Goal: Find specific page/section

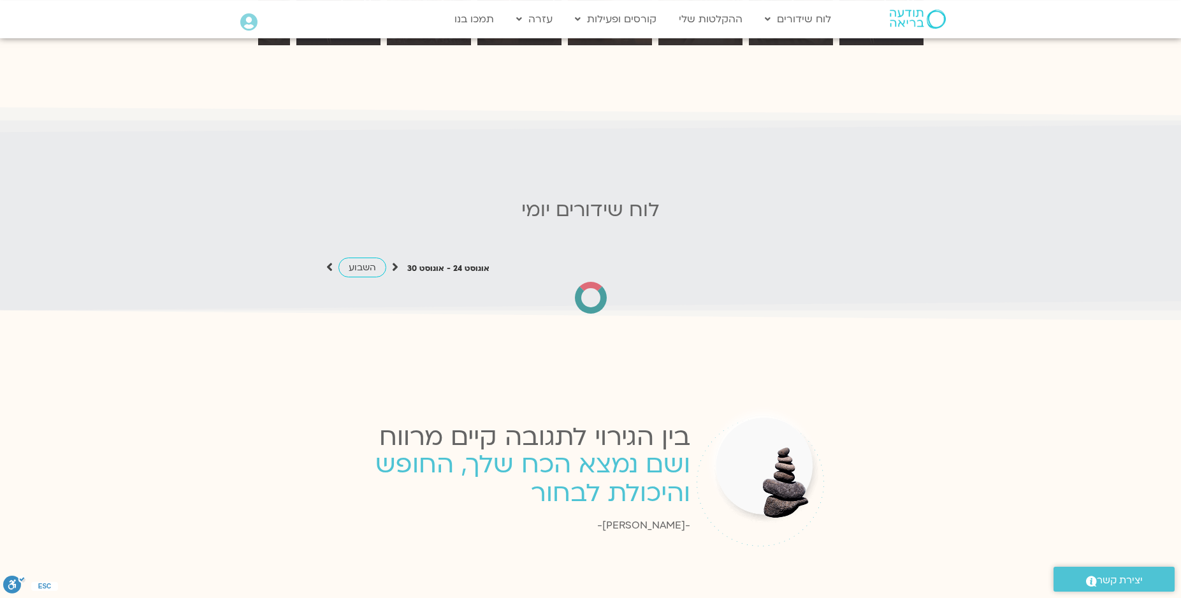
scroll to position [1308, 0]
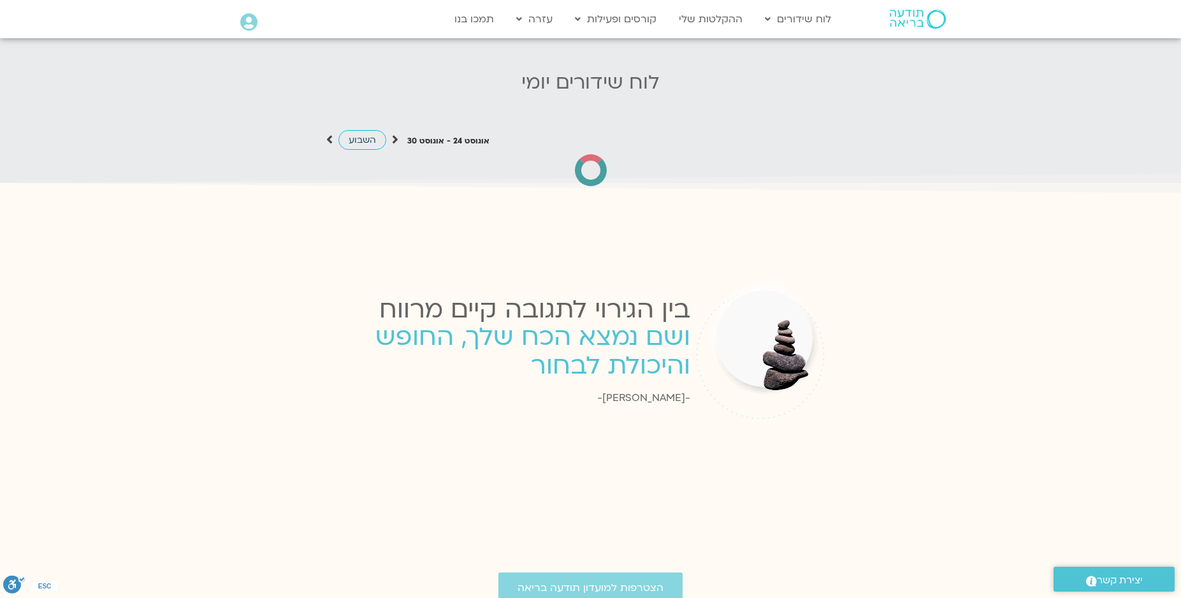
click at [368, 134] on span "השבוע" at bounding box center [362, 140] width 27 height 12
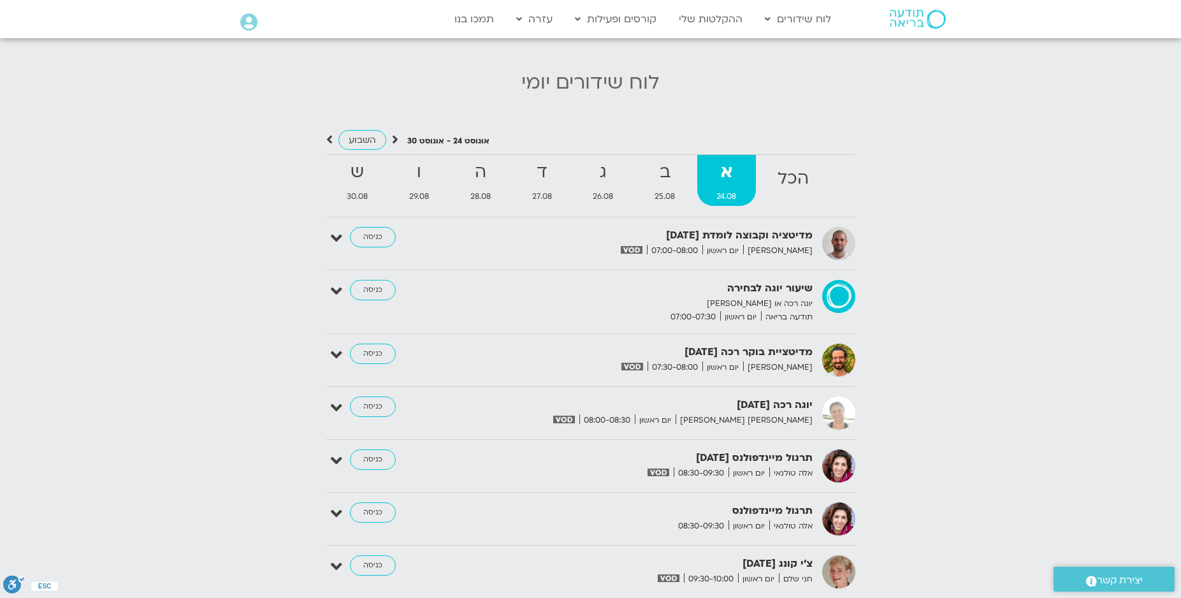
click at [393, 133] on icon at bounding box center [395, 139] width 6 height 13
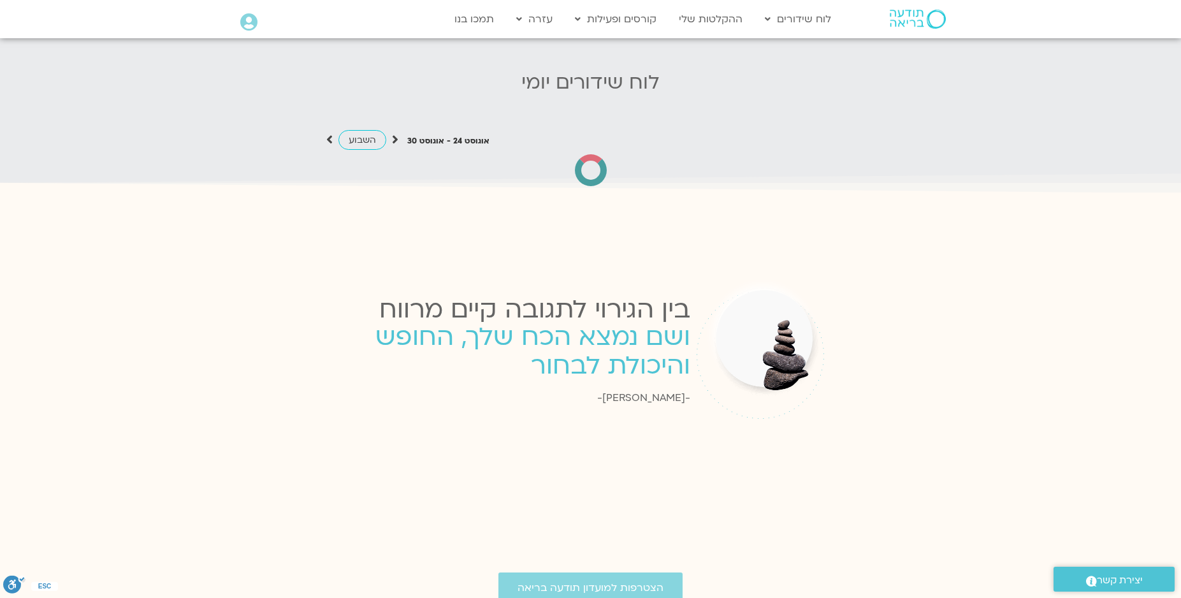
click at [393, 133] on icon at bounding box center [395, 139] width 6 height 13
click at [370, 134] on span "השבוע" at bounding box center [362, 140] width 27 height 12
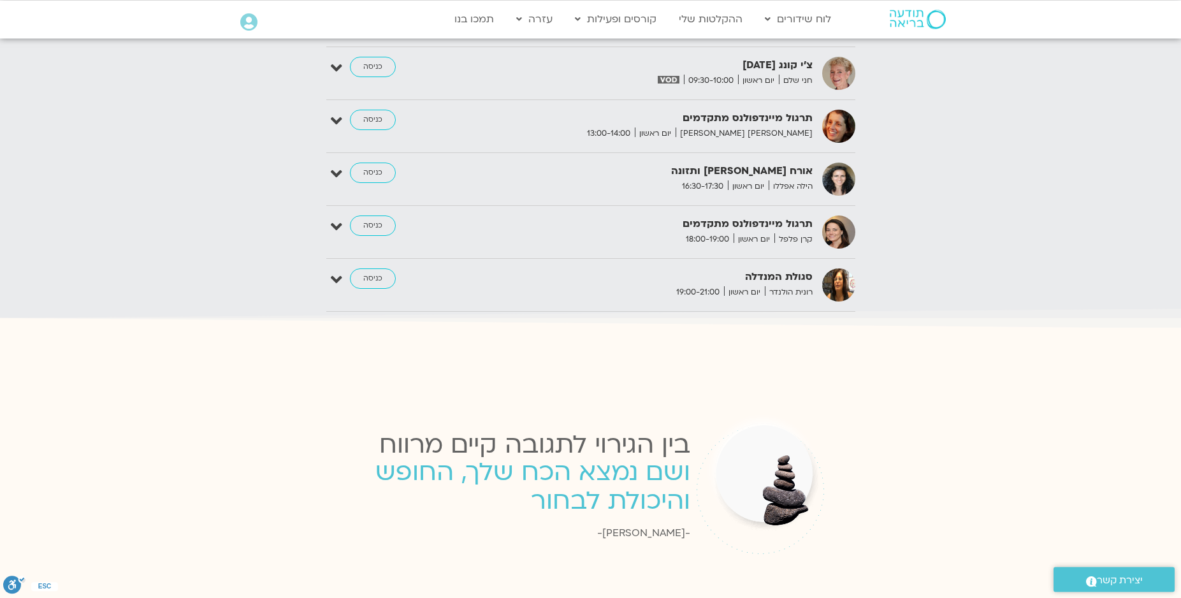
scroll to position [1817, 0]
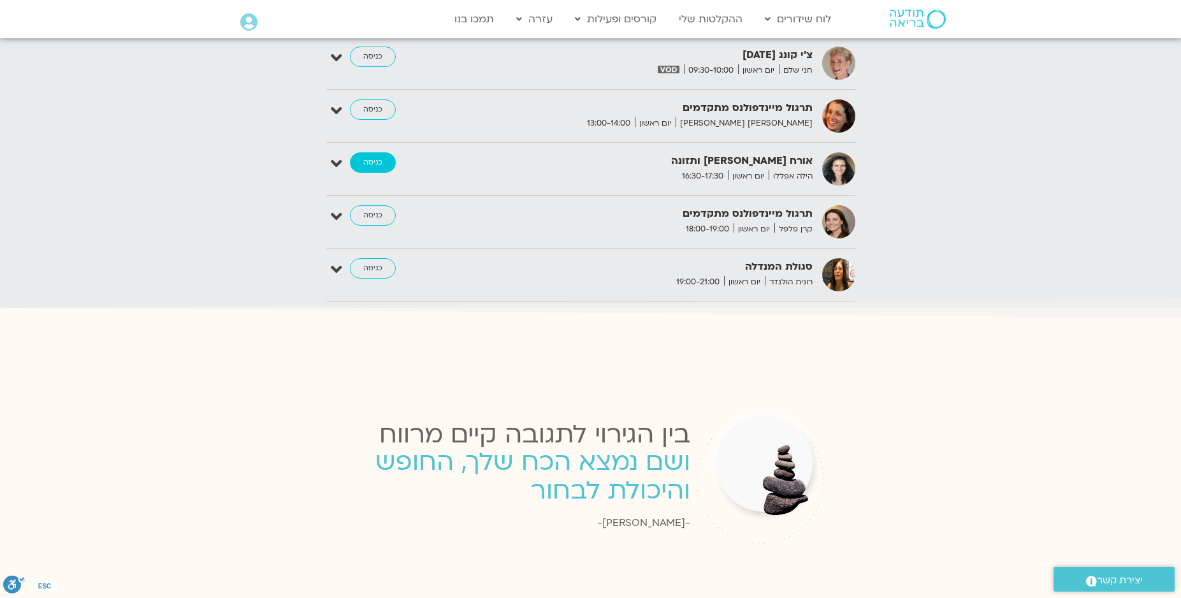
click at [375, 152] on link "כניסה" at bounding box center [373, 162] width 46 height 20
